Goal: Use online tool/utility: Utilize a website feature to perform a specific function

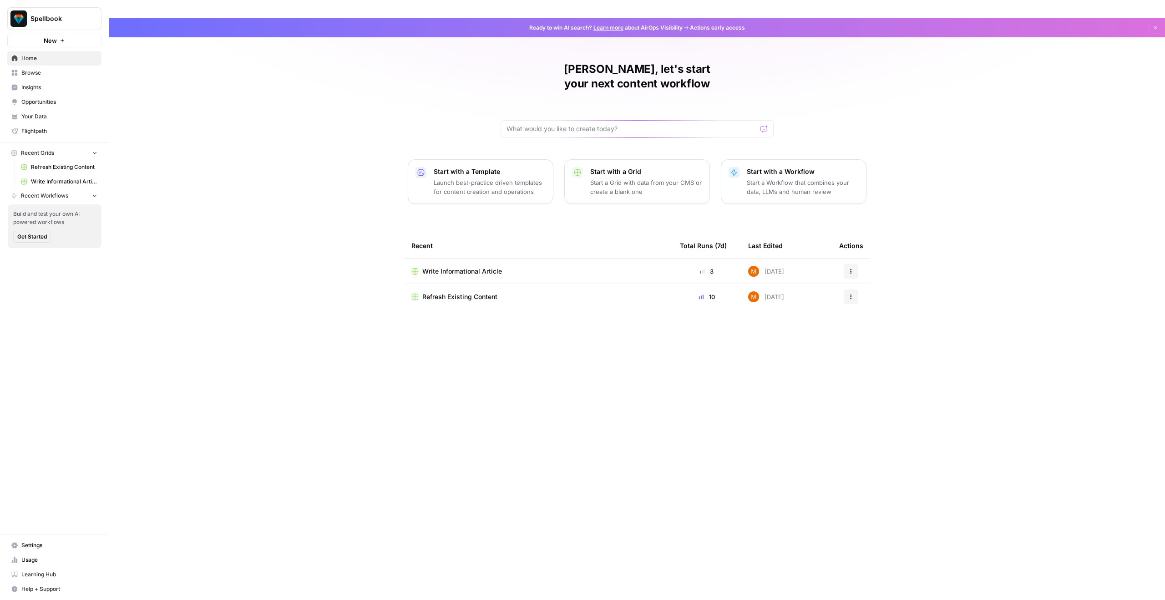
click at [463, 267] on span "Write Informational Article" at bounding box center [462, 271] width 80 height 9
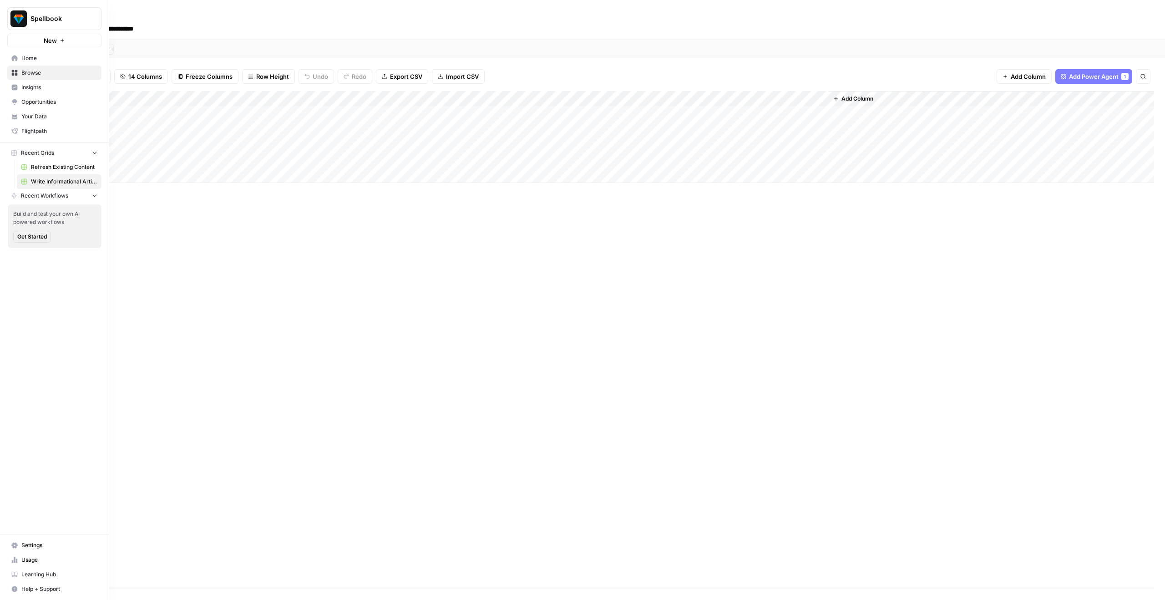
click at [47, 169] on span "Refresh Existing Content" at bounding box center [64, 167] width 66 height 8
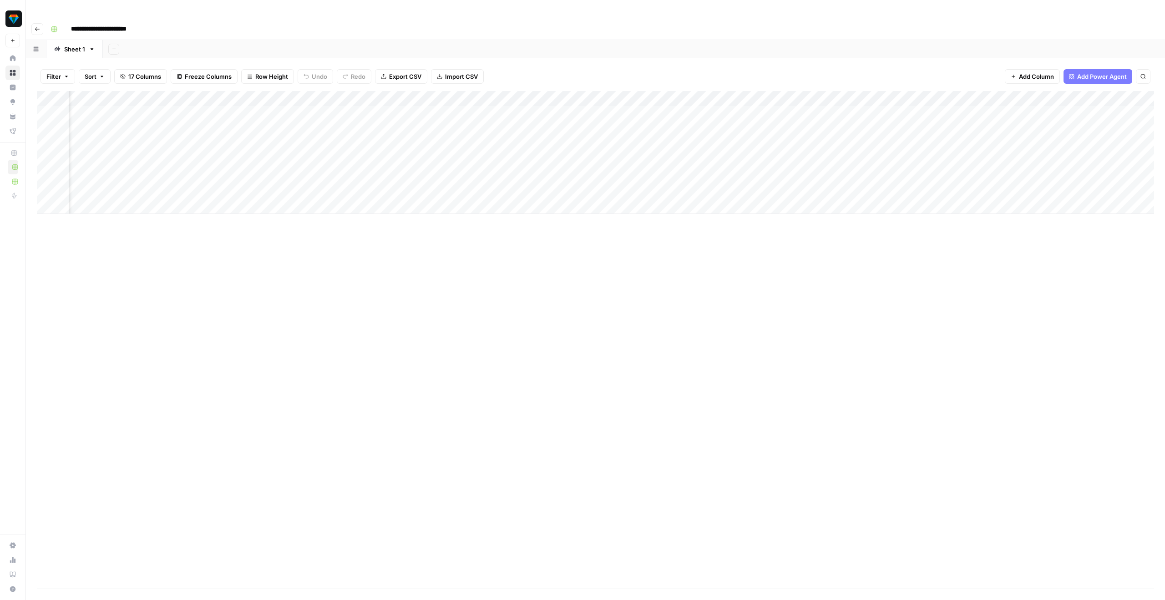
scroll to position [0, 713]
click at [953, 94] on div "Add Column" at bounding box center [596, 152] width 1118 height 123
